Goal: Task Accomplishment & Management: Complete application form

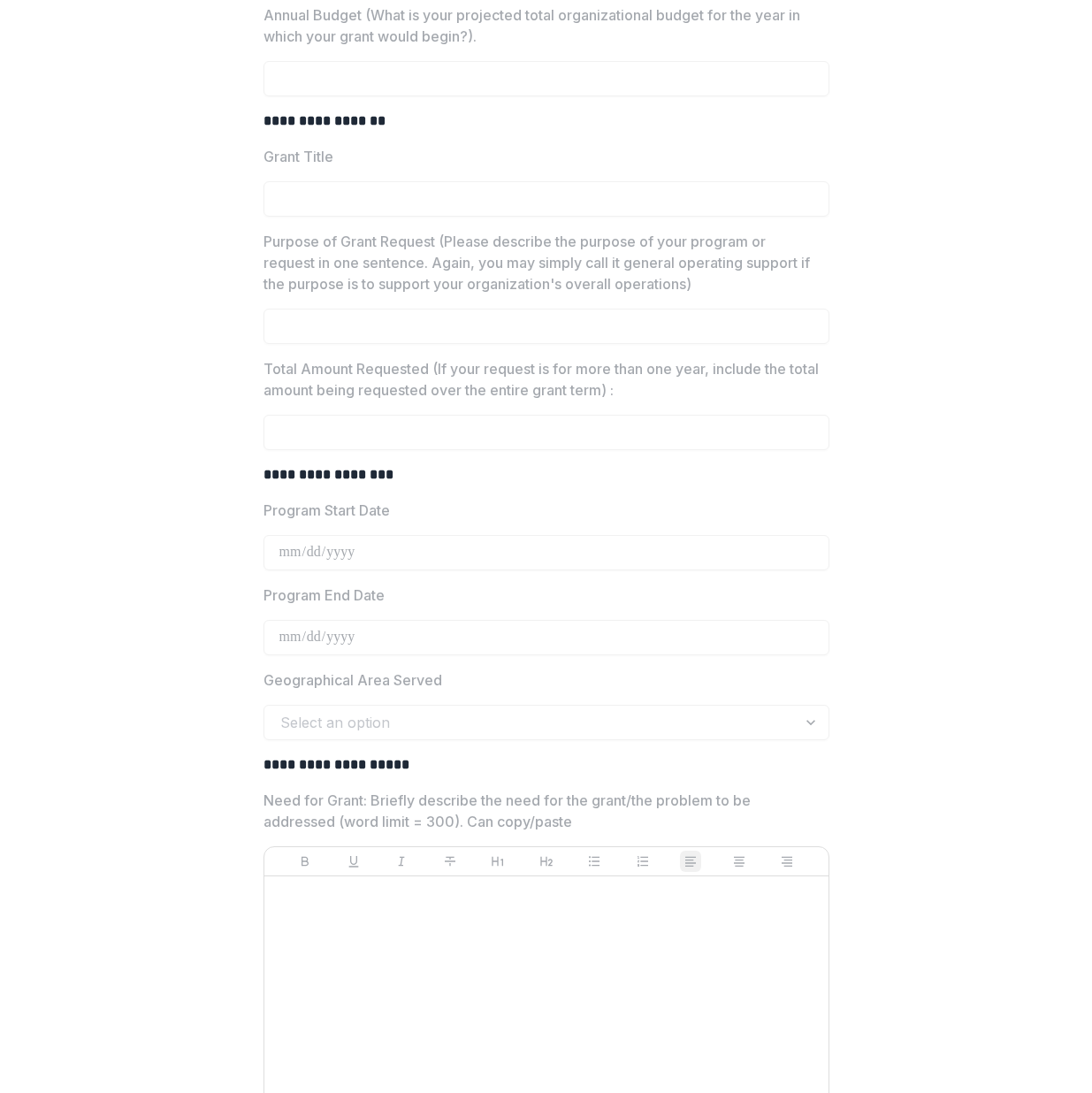
scroll to position [5008, 0]
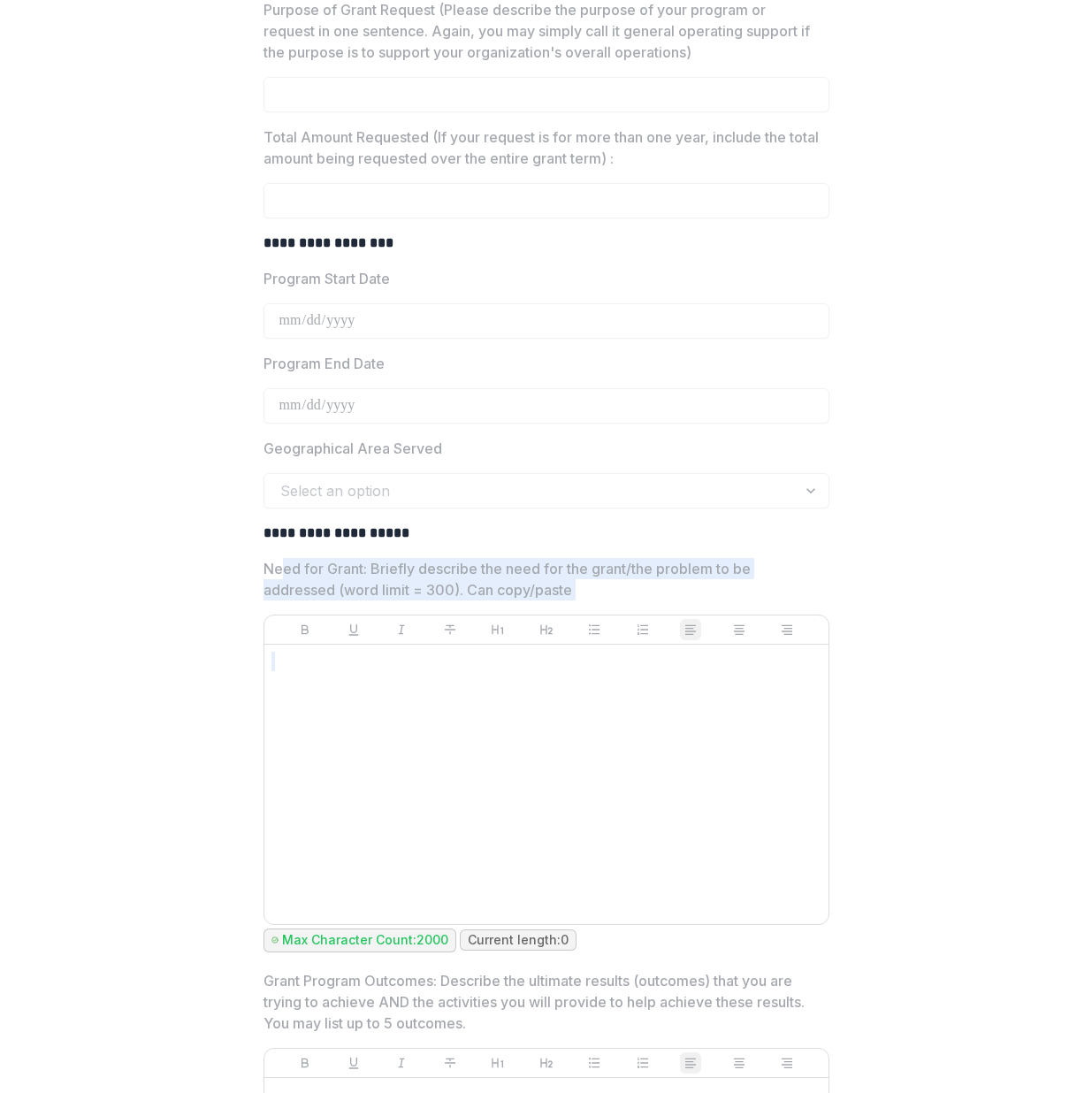
drag, startPoint x: 276, startPoint y: 617, endPoint x: 195, endPoint y: 742, distance: 148.9
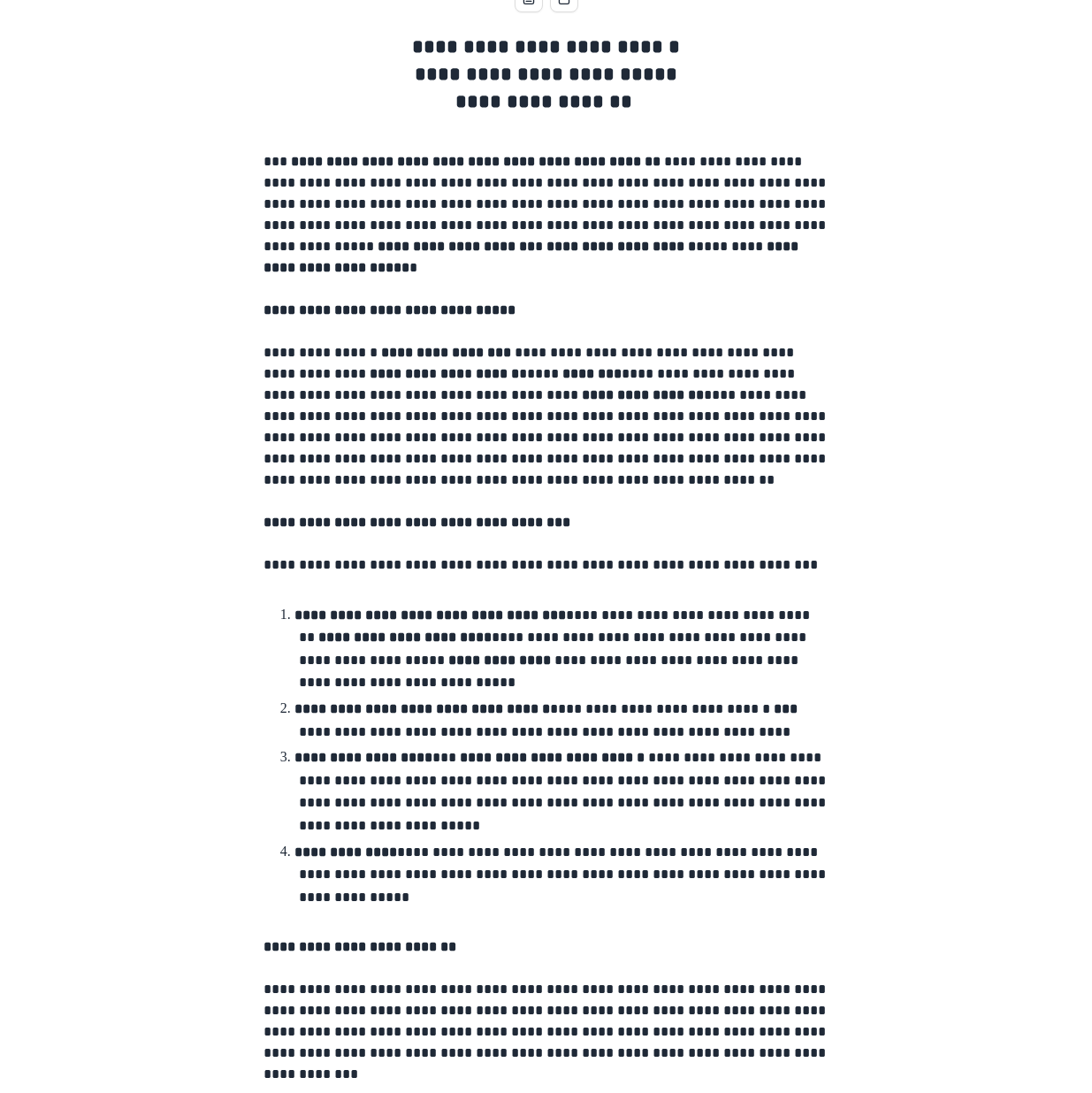
scroll to position [0, 0]
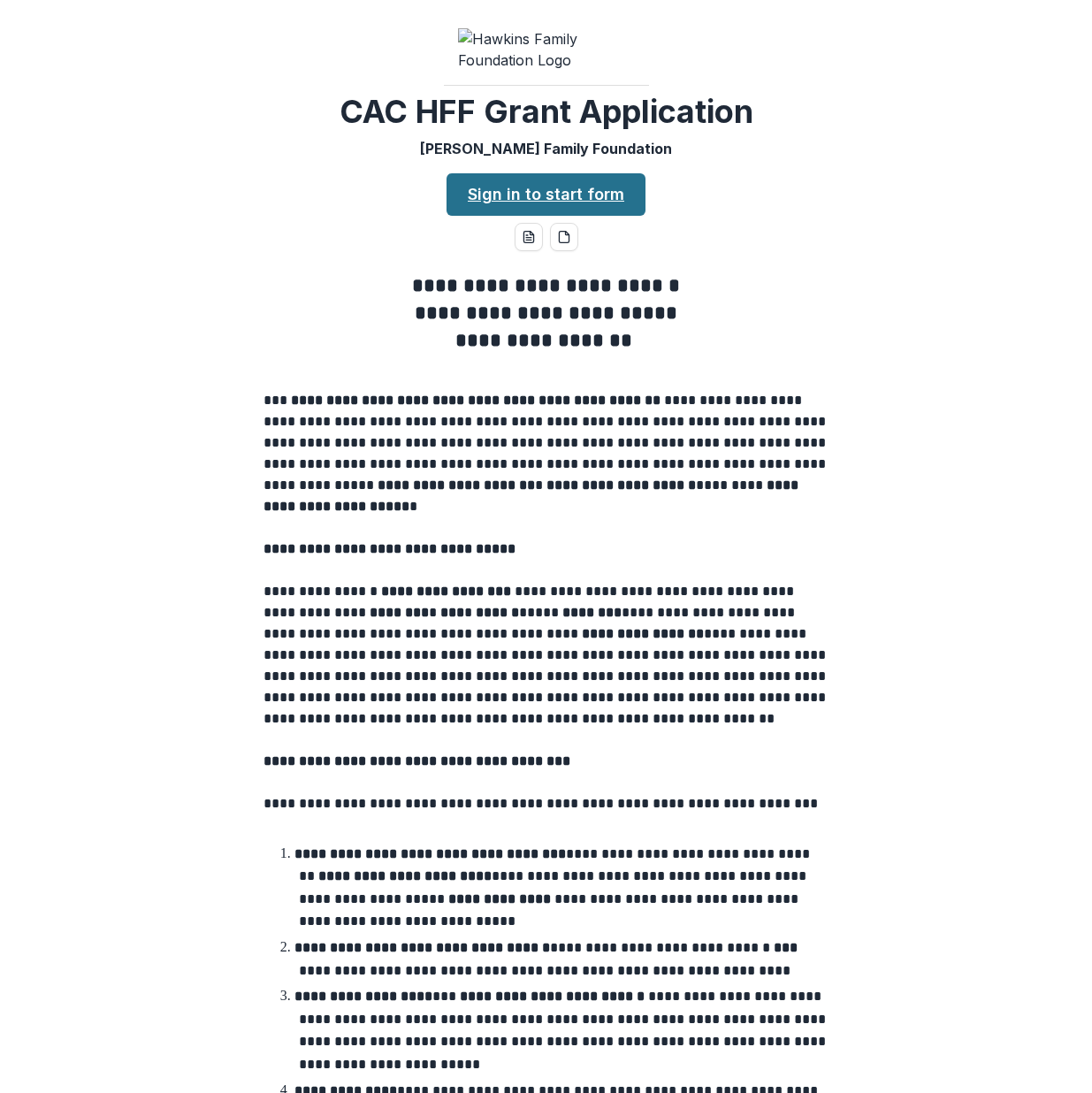
click at [597, 216] on link "Sign in to start form" at bounding box center [546, 195] width 199 height 42
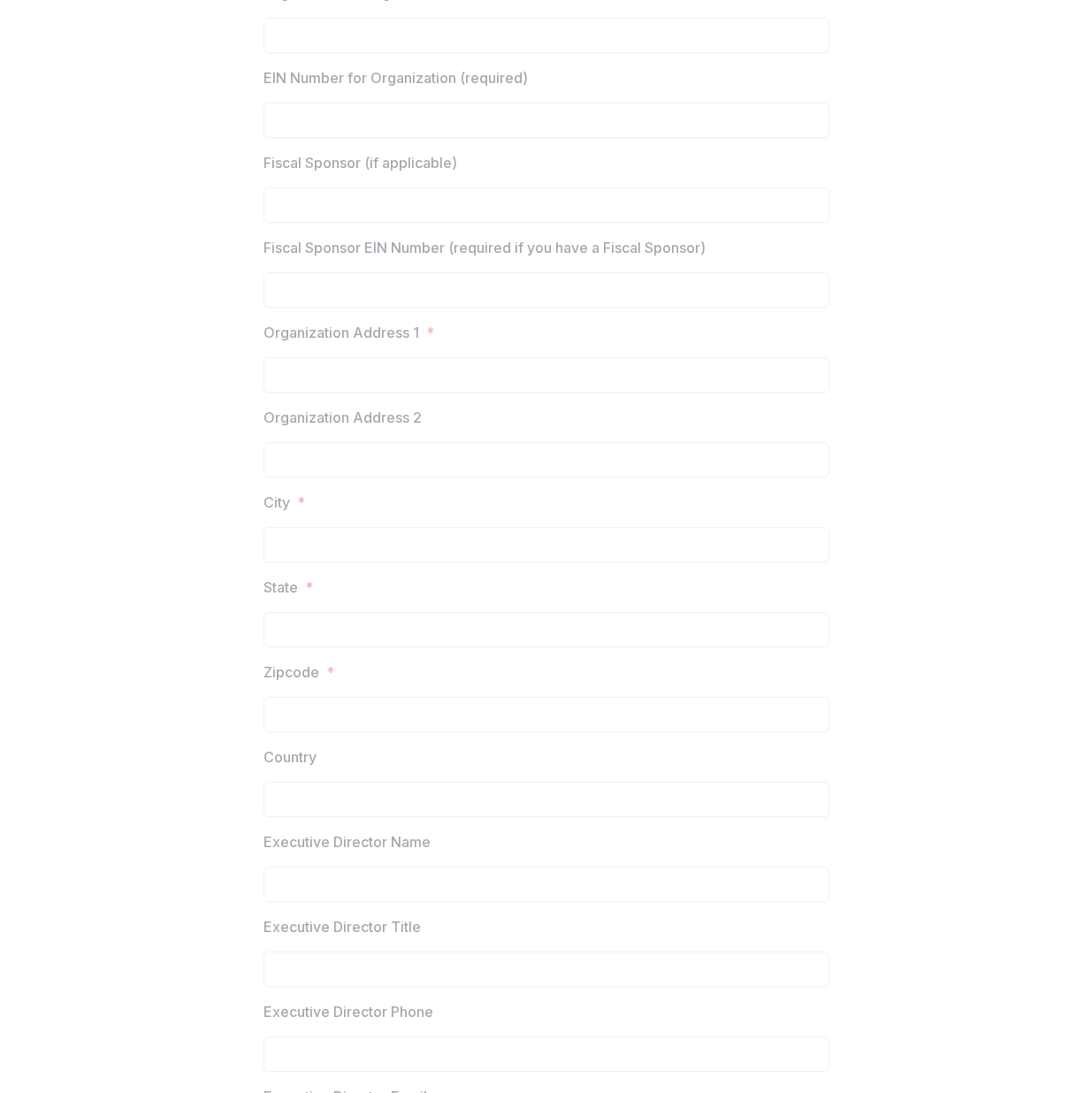
scroll to position [1954, 0]
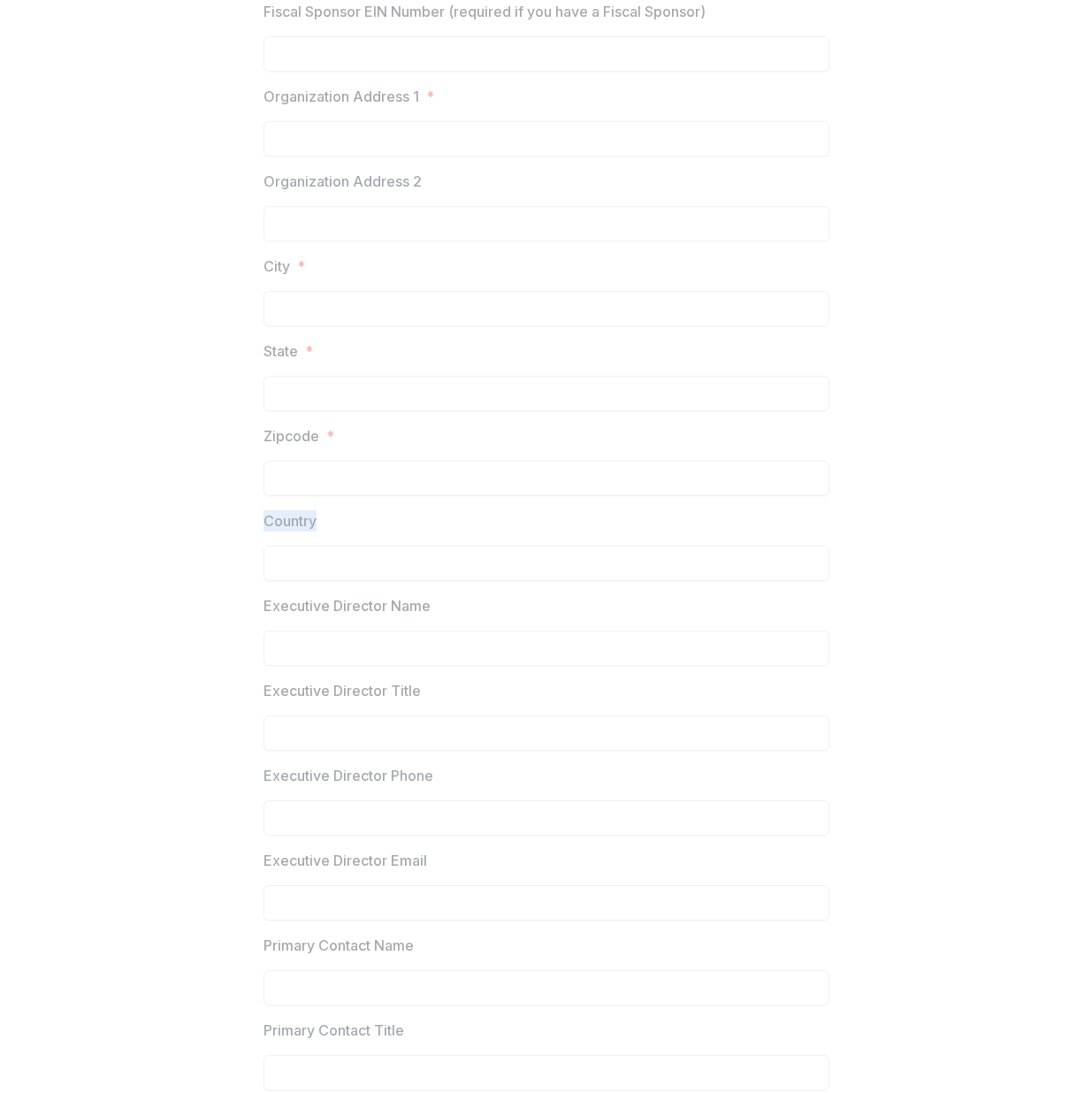
drag, startPoint x: 261, startPoint y: 552, endPoint x: 316, endPoint y: 554, distance: 55.0
click at [316, 531] on label "Country" at bounding box center [541, 520] width 555 height 21
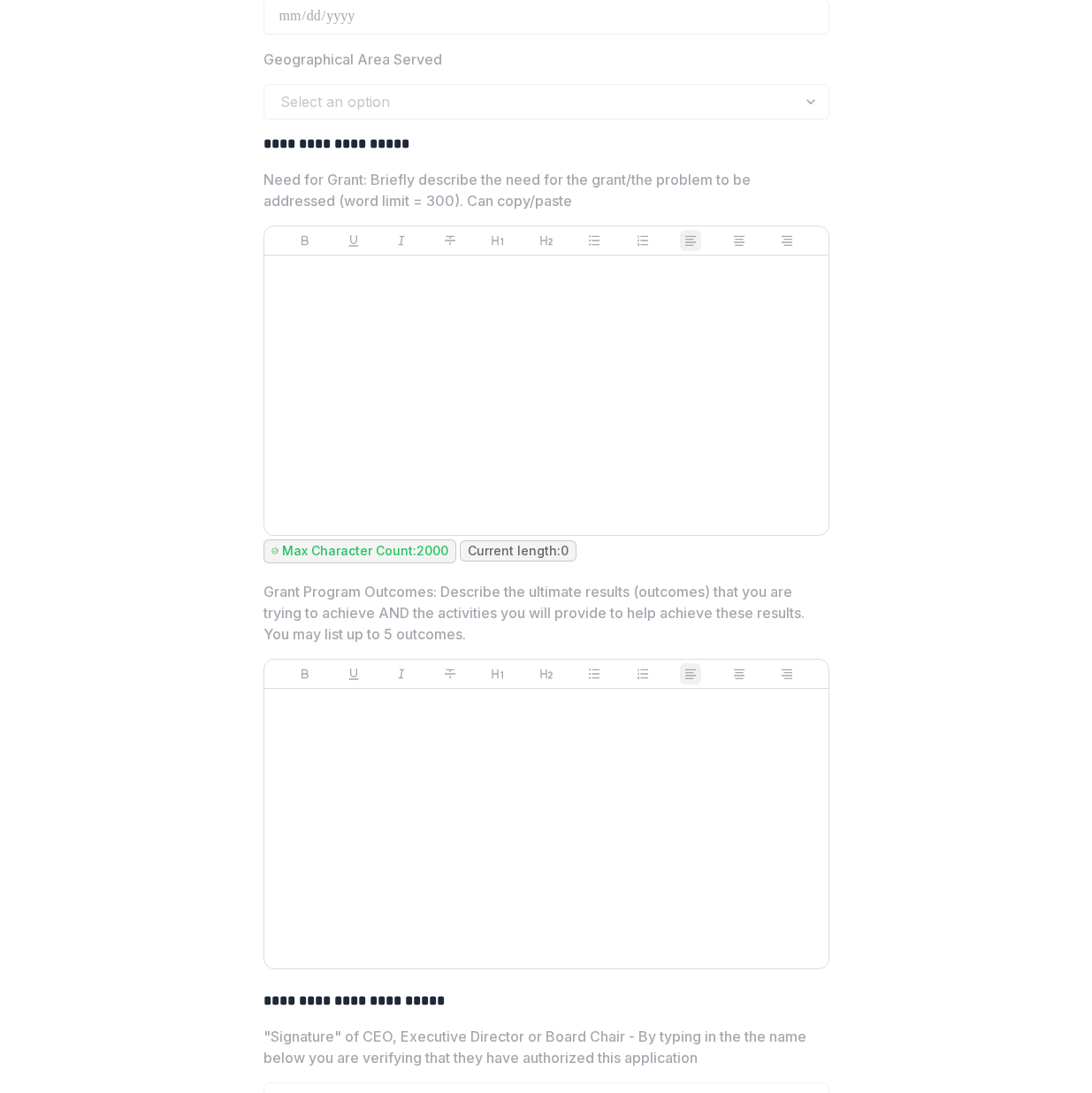
scroll to position [5753, 0]
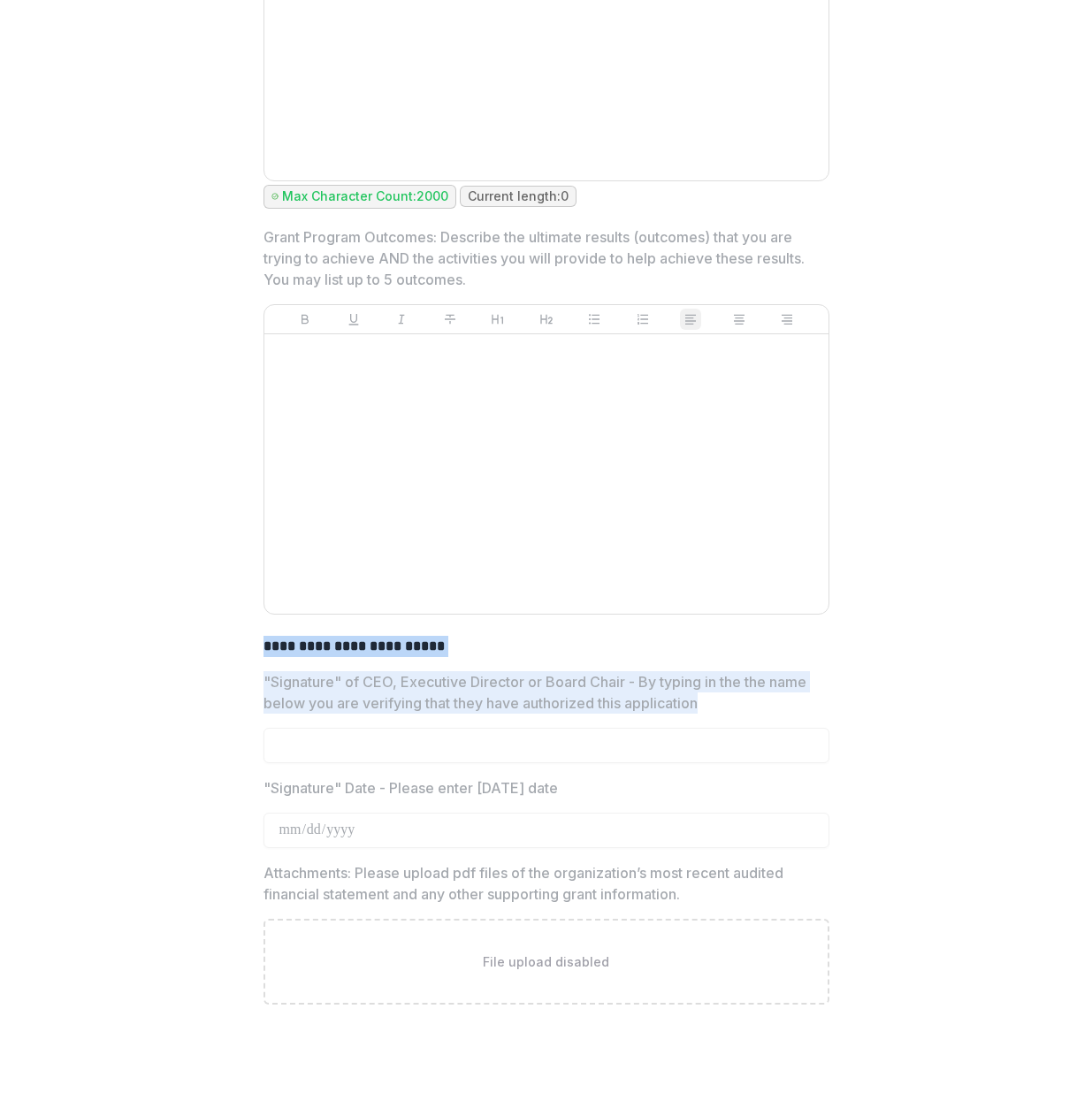
drag, startPoint x: 258, startPoint y: 685, endPoint x: 332, endPoint y: 764, distance: 108.2
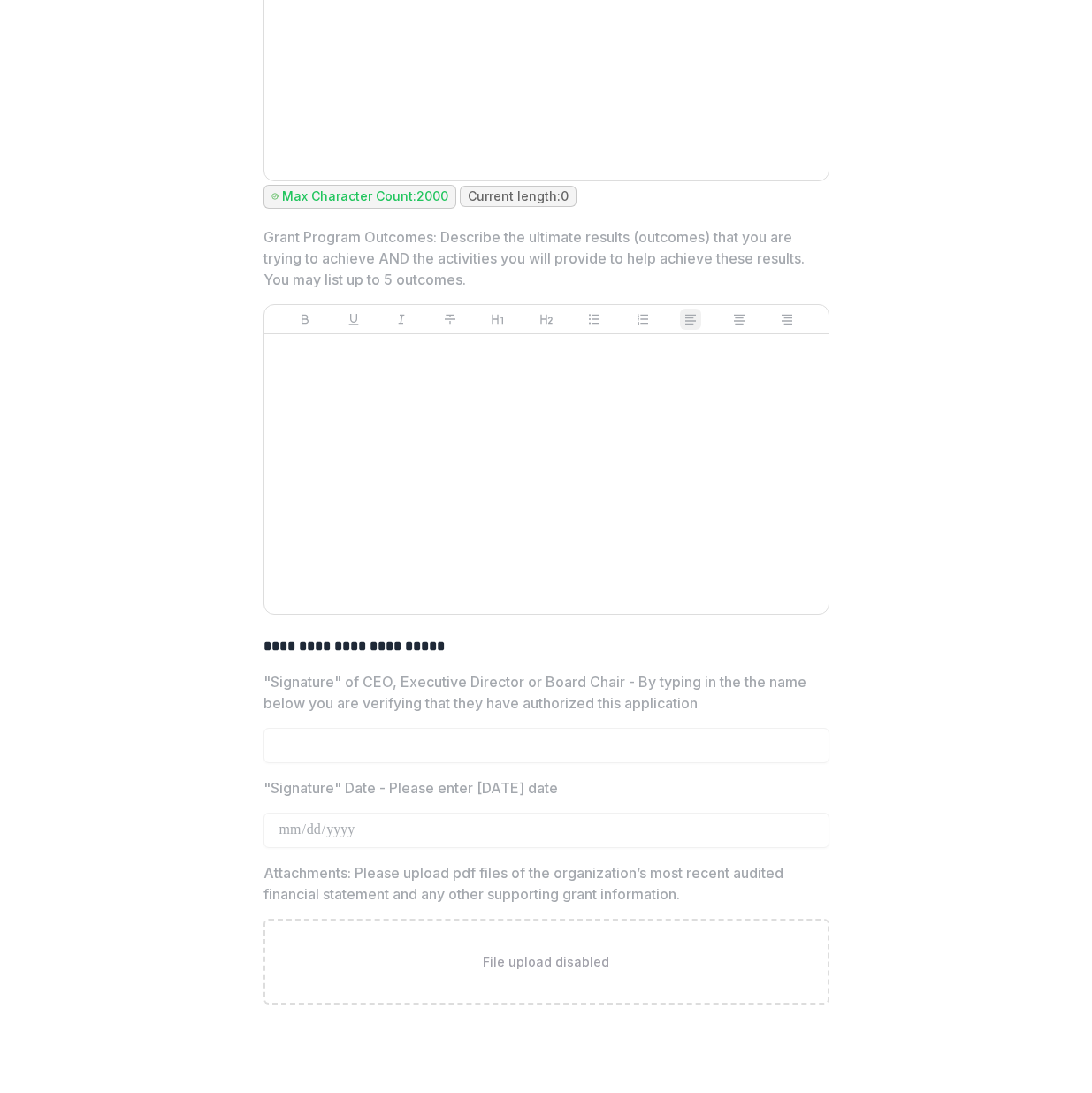
drag, startPoint x: 255, startPoint y: 834, endPoint x: 592, endPoint y: 822, distance: 337.2
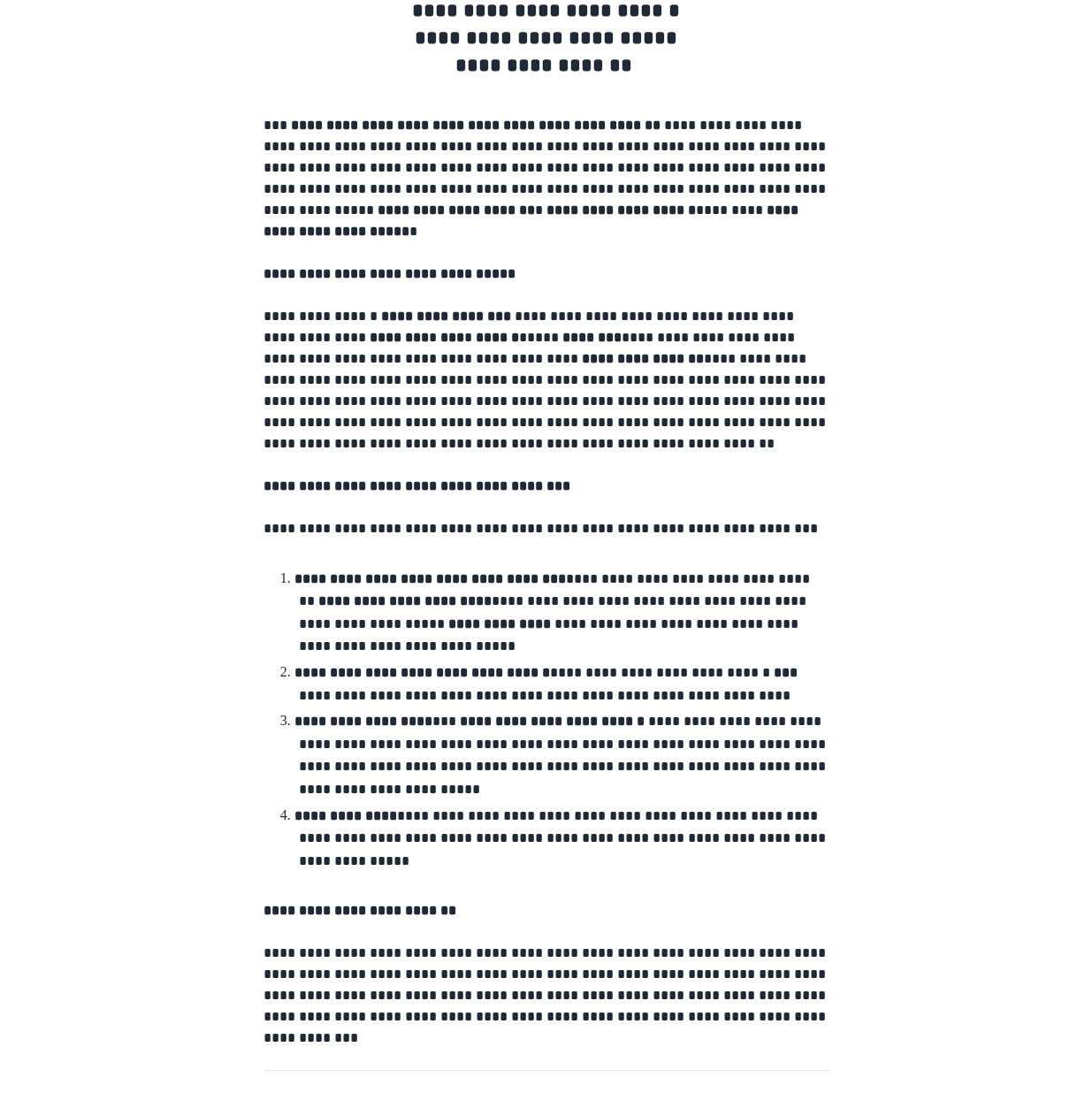
scroll to position [0, 0]
